Goal: Transaction & Acquisition: Subscribe to service/newsletter

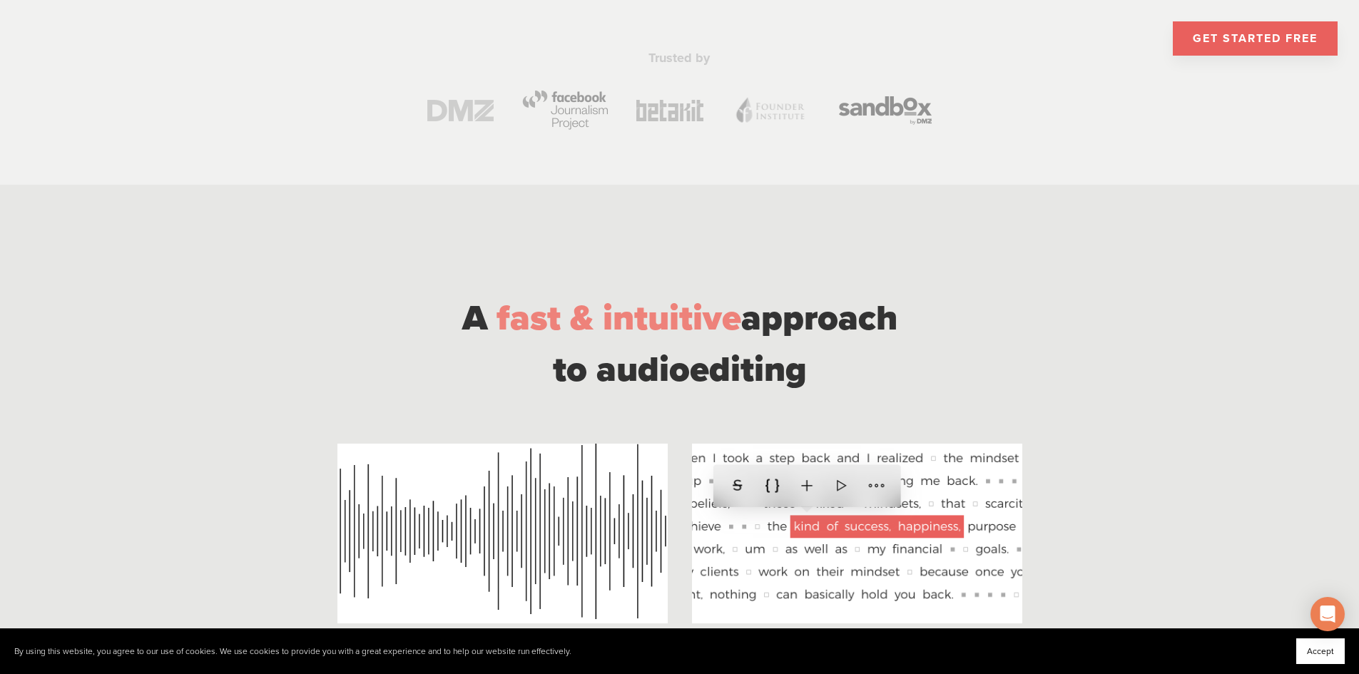
scroll to position [962, 0]
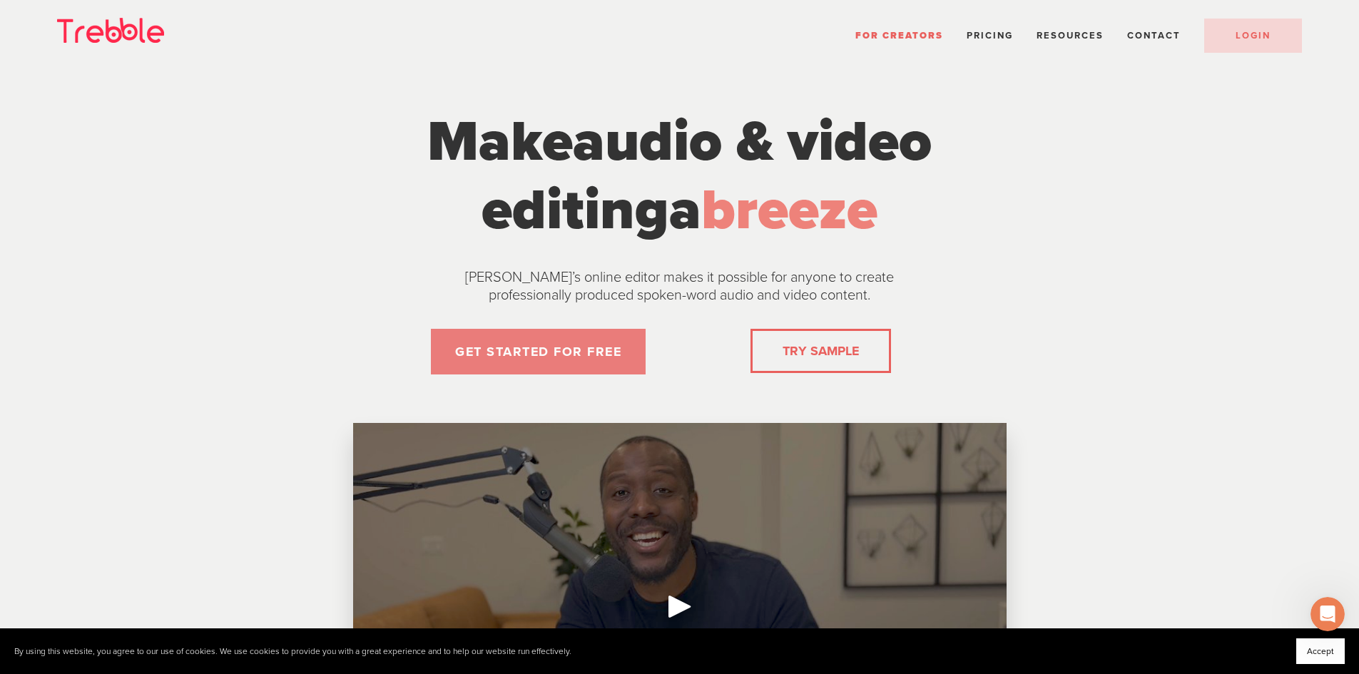
click at [534, 362] on link "GET STARTED FOR FREE" at bounding box center [538, 352] width 215 height 46
click at [987, 27] on li "Pricing" at bounding box center [990, 35] width 46 height 19
click at [977, 30] on span "Pricing" at bounding box center [990, 35] width 46 height 11
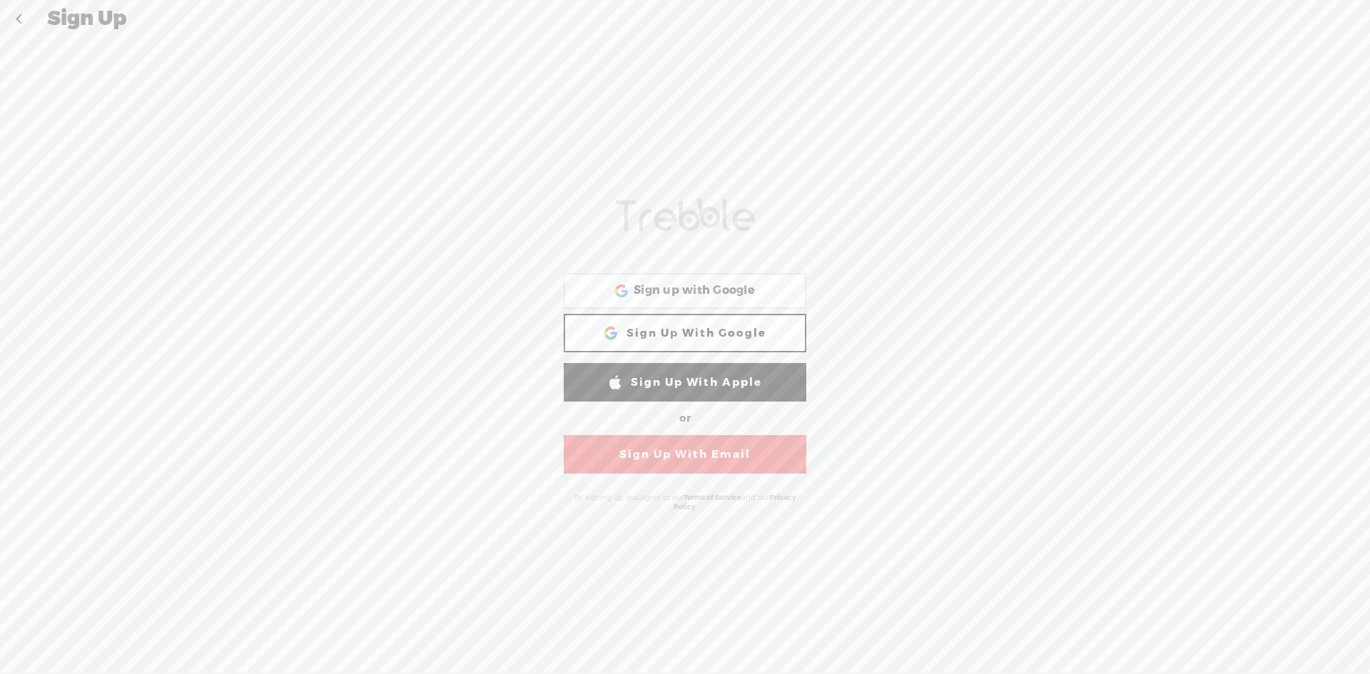
click at [20, 19] on link at bounding box center [19, 19] width 36 height 37
